Goal: Find specific page/section: Locate item on page

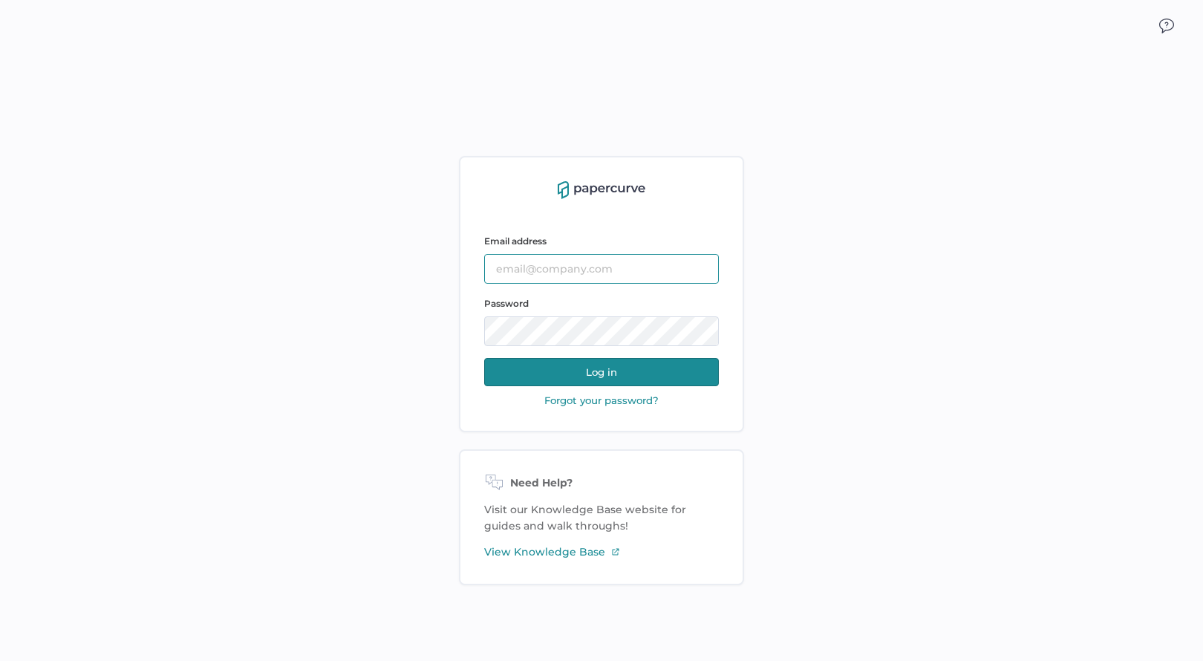
type input "alowry@saolrx.com"
click at [590, 363] on button "Log in" at bounding box center [601, 372] width 235 height 28
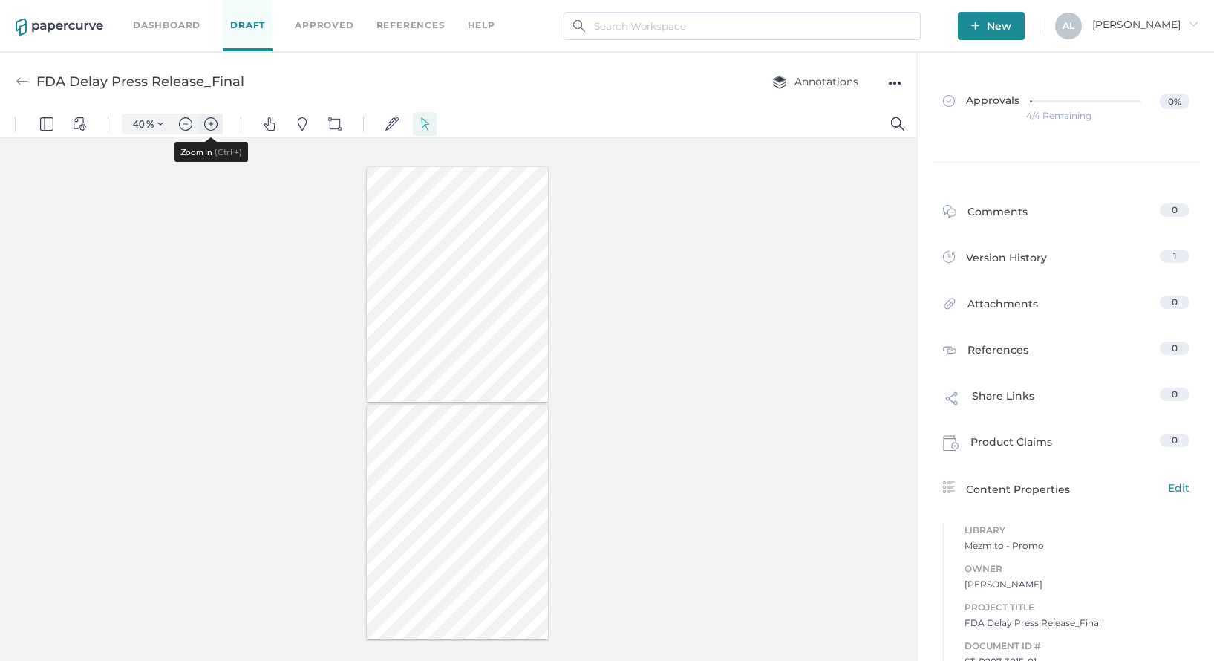
click at [209, 125] on img "Zoom in" at bounding box center [210, 123] width 13 height 13
click at [210, 125] on img "Zoom in" at bounding box center [210, 123] width 13 height 13
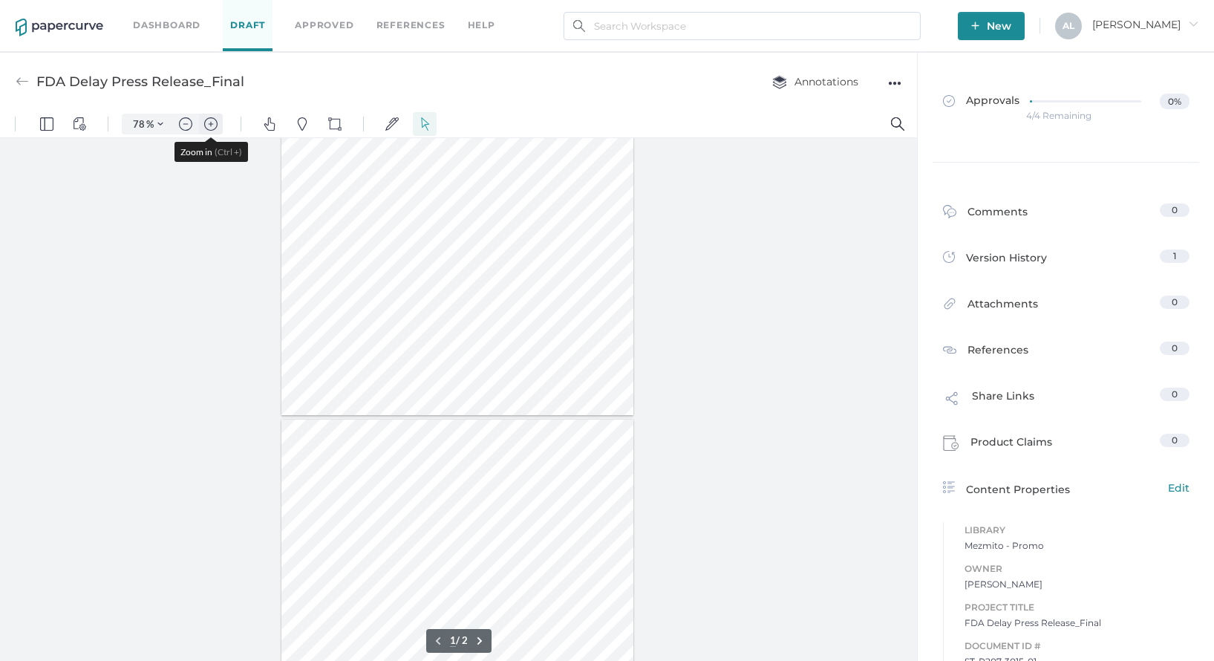
click at [211, 125] on img "Zoom in" at bounding box center [210, 123] width 13 height 13
click at [212, 125] on img "Zoom in" at bounding box center [210, 123] width 13 height 13
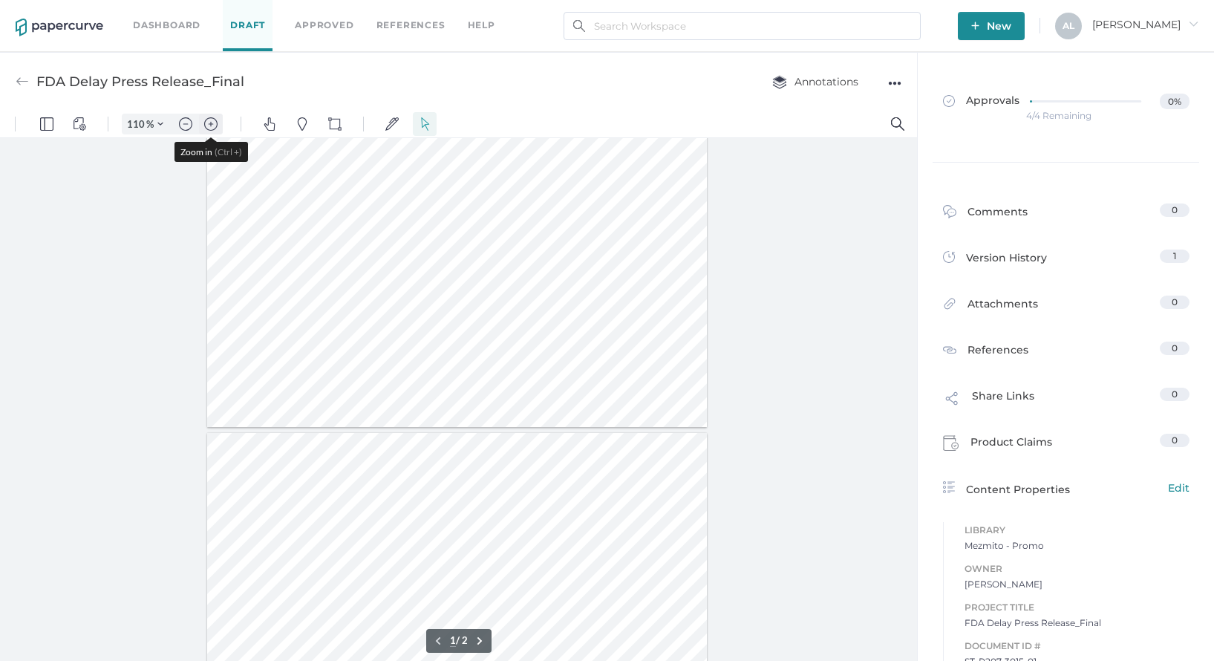
type input "135"
click at [491, 299] on div at bounding box center [458, 465] width 614 height 794
click at [508, 316] on div "Text Popup" at bounding box center [491, 330] width 119 height 30
click at [552, 311] on div at bounding box center [458, 465] width 614 height 794
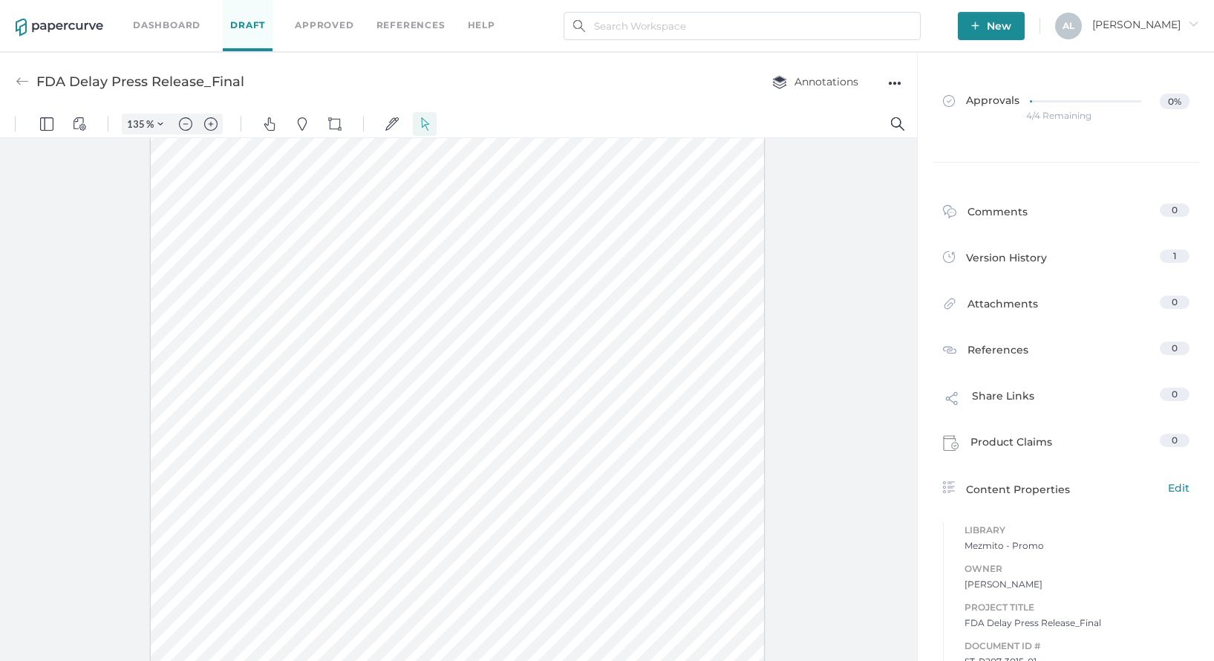
scroll to position [371, 0]
click at [457, 255] on div at bounding box center [458, 167] width 614 height 794
drag, startPoint x: 463, startPoint y: 244, endPoint x: 469, endPoint y: 256, distance: 13.6
click at [463, 245] on div at bounding box center [458, 167] width 614 height 794
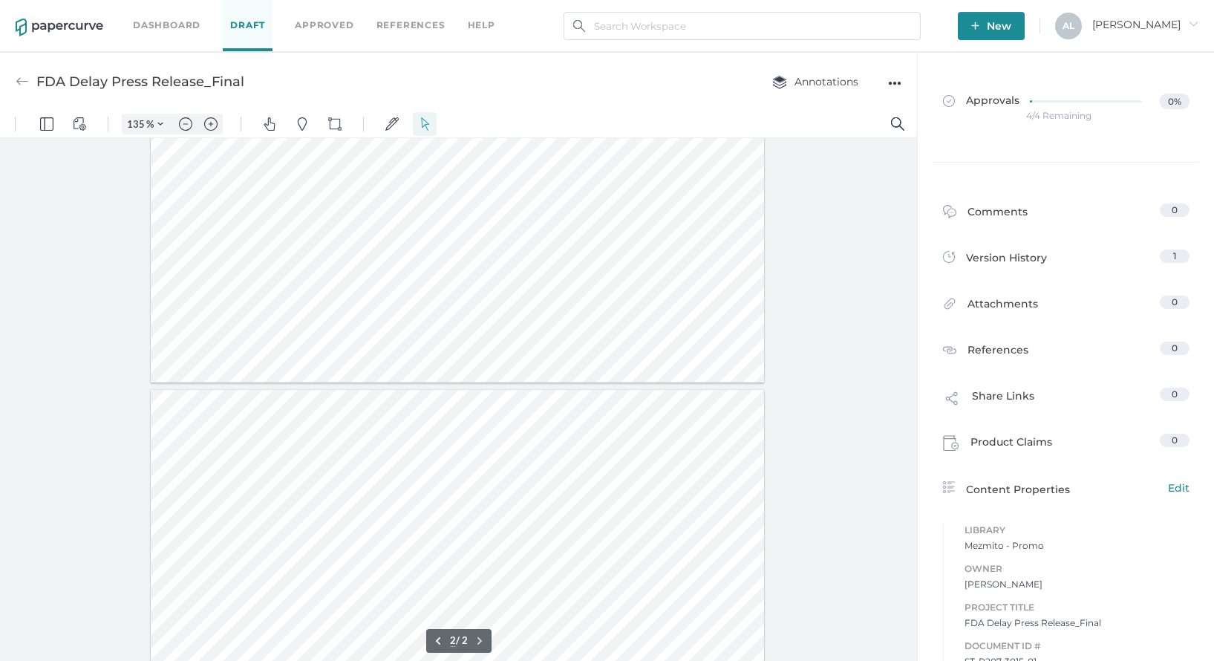
type input "1"
